Goal: Task Accomplishment & Management: Manage account settings

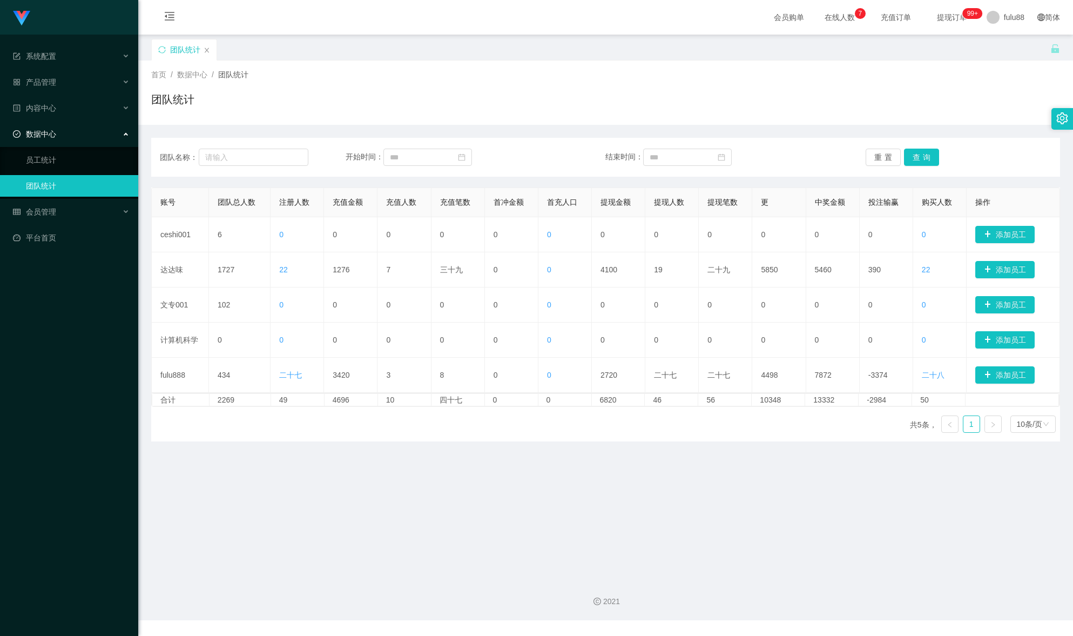
drag, startPoint x: 0, startPoint y: 0, endPoint x: 1063, endPoint y: 315, distance: 1108.2
click at [1063, 315] on main "关闭门户 关闭右侧 关闭其他 刷新页面 团队统计 首页 / 数据中心 / 团队统计 / 团队统计 团队名称： 开始时间： 结束时间： 重置 查询 账号 团队总…" at bounding box center [605, 302] width 935 height 535
